Goal: Task Accomplishment & Management: Use online tool/utility

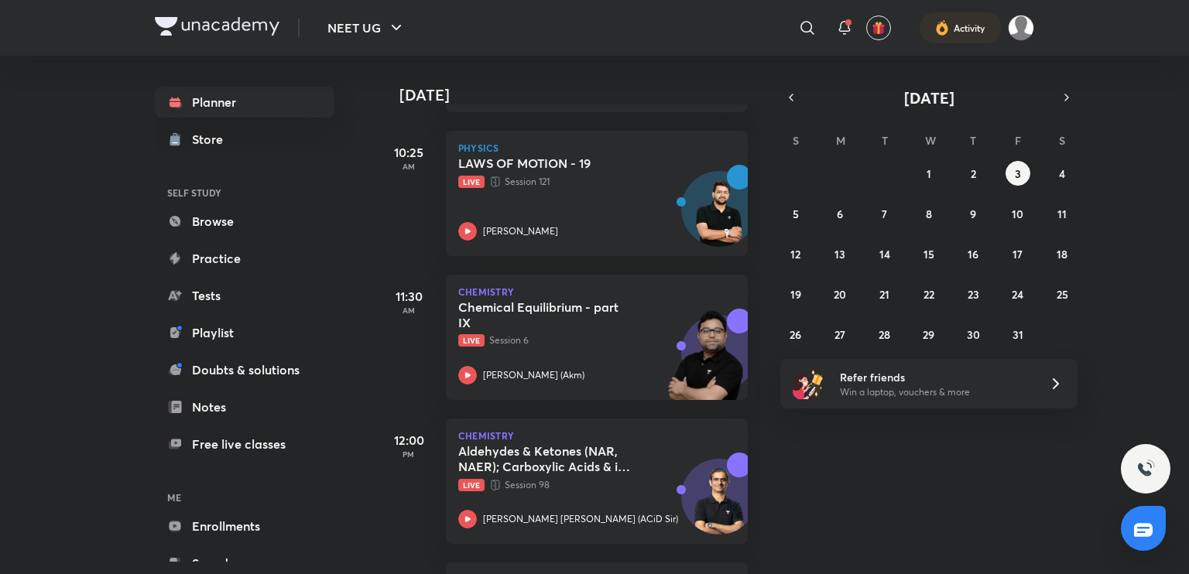
scroll to position [495, 0]
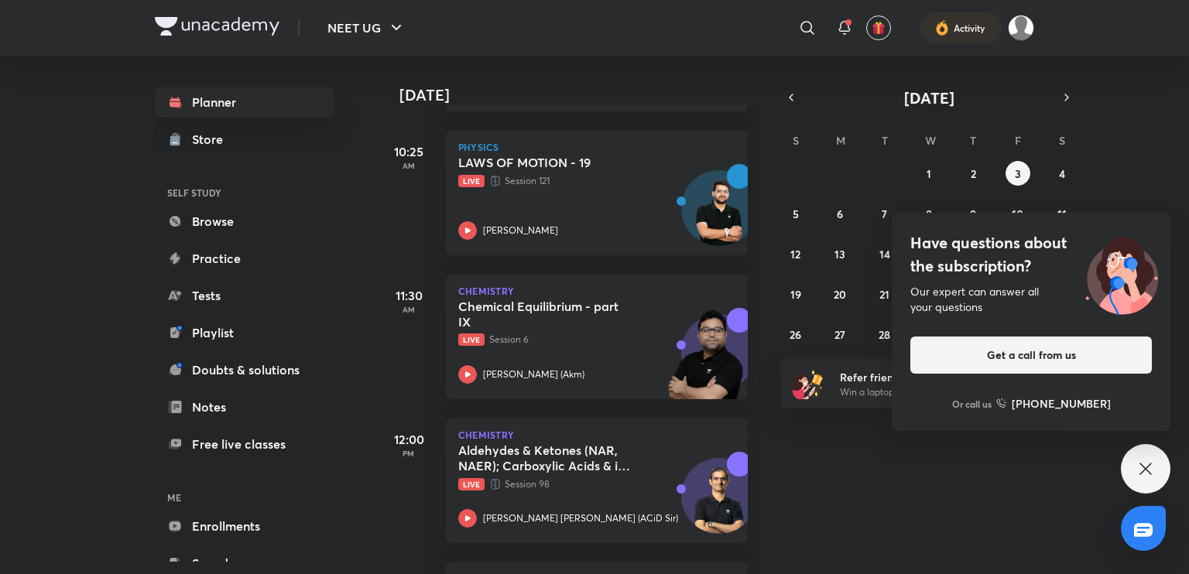
click at [1146, 470] on icon at bounding box center [1145, 469] width 12 height 12
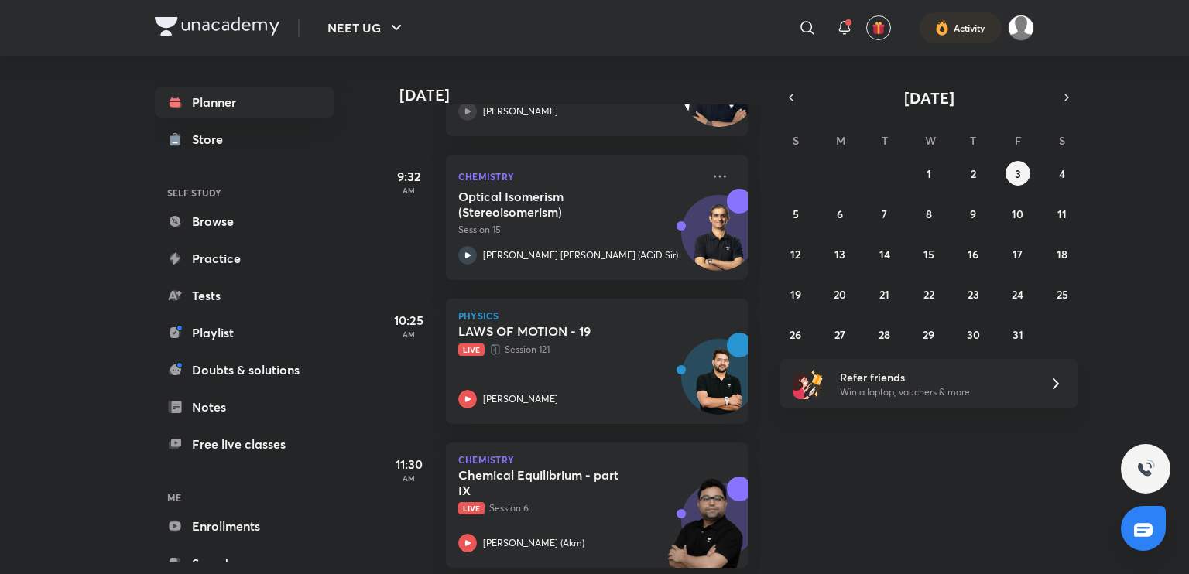
scroll to position [323, 0]
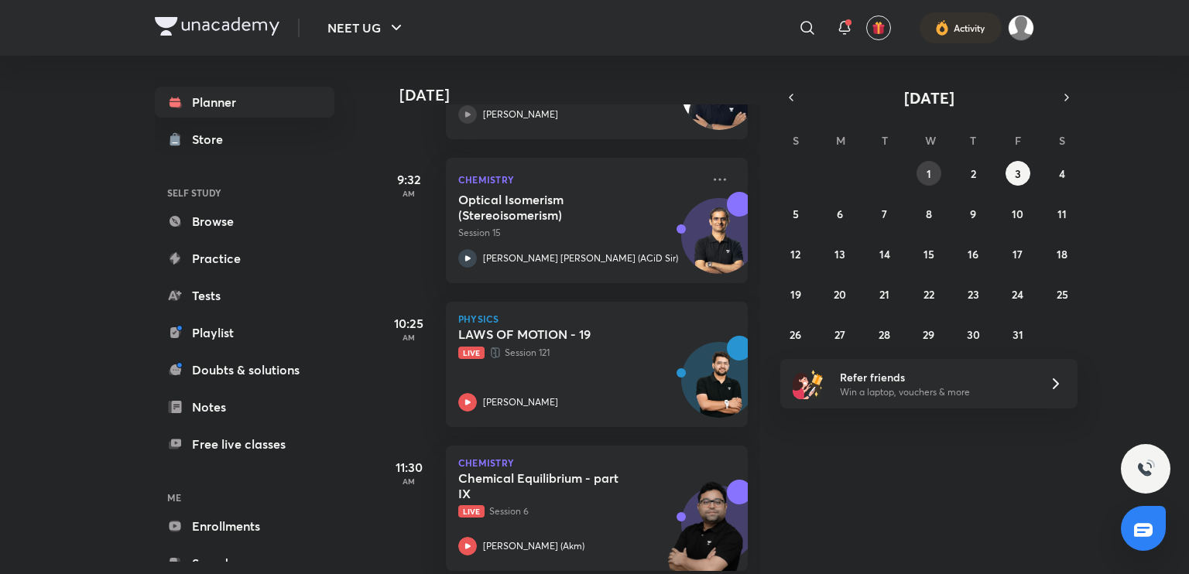
click at [927, 173] on abbr "1" at bounding box center [928, 173] width 5 height 15
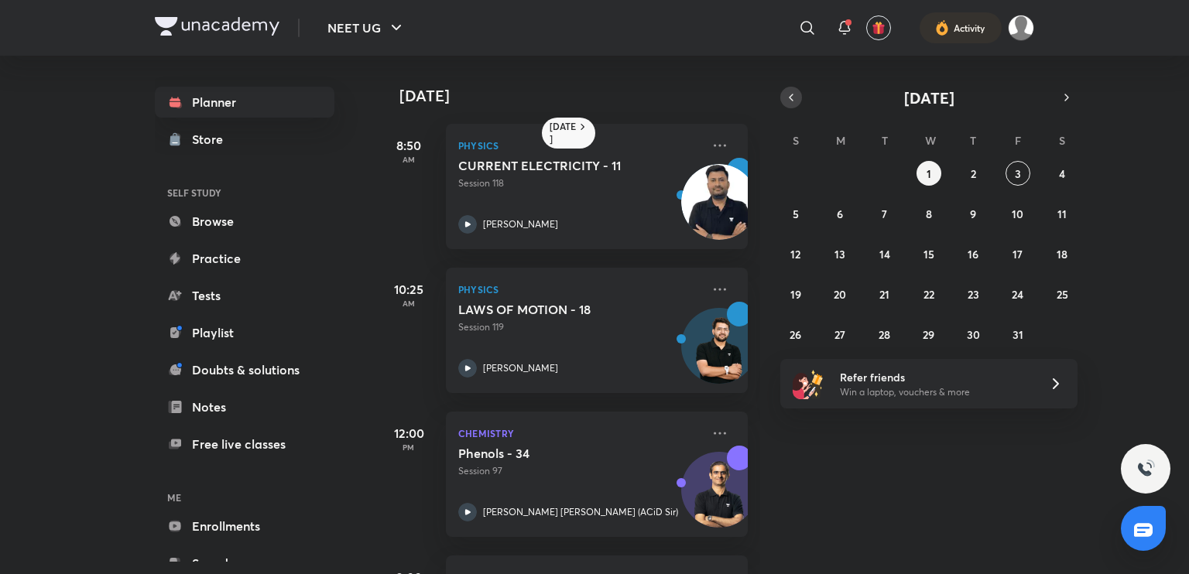
click at [793, 94] on icon "button" at bounding box center [791, 98] width 12 height 14
click at [926, 293] on abbr "24" at bounding box center [928, 294] width 12 height 15
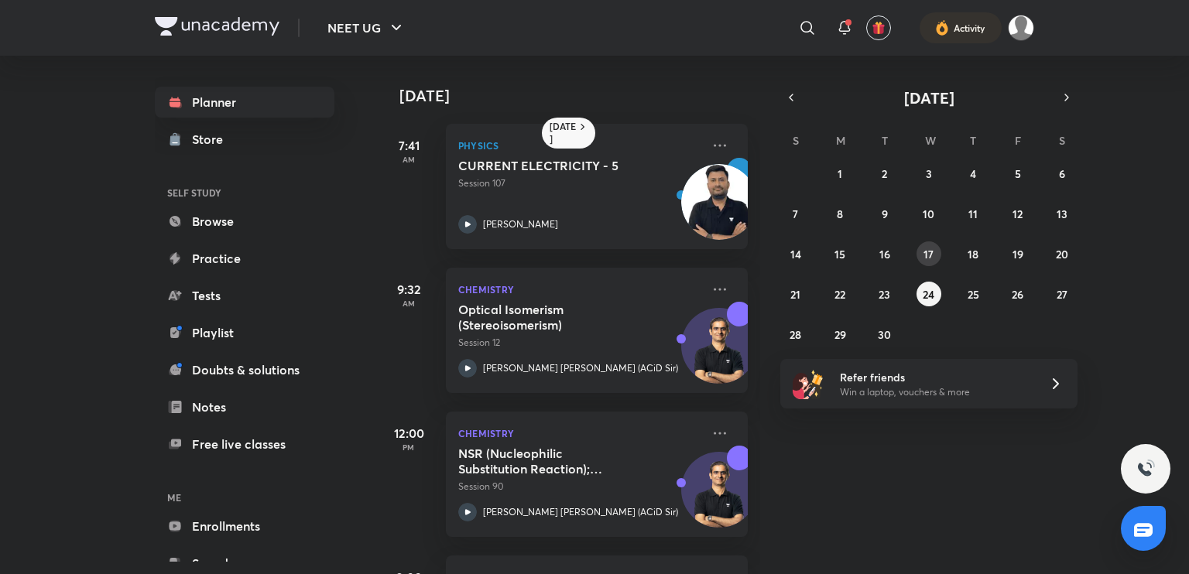
click at [925, 244] on button "17" at bounding box center [928, 253] width 25 height 25
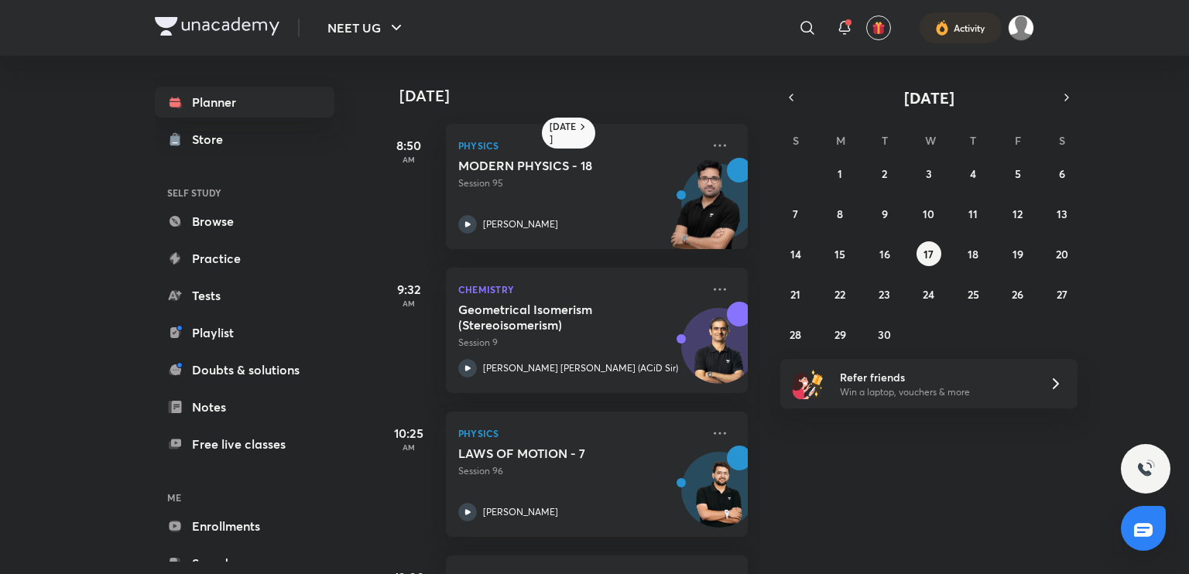
click at [985, 255] on div "31 1 2 3 4 5 6 7 8 9 10 11 12 13 14 15 16 17 18 19 20 21 22 23 24 25 26 27 28 2…" at bounding box center [928, 254] width 297 height 186
